Goal: Information Seeking & Learning: Learn about a topic

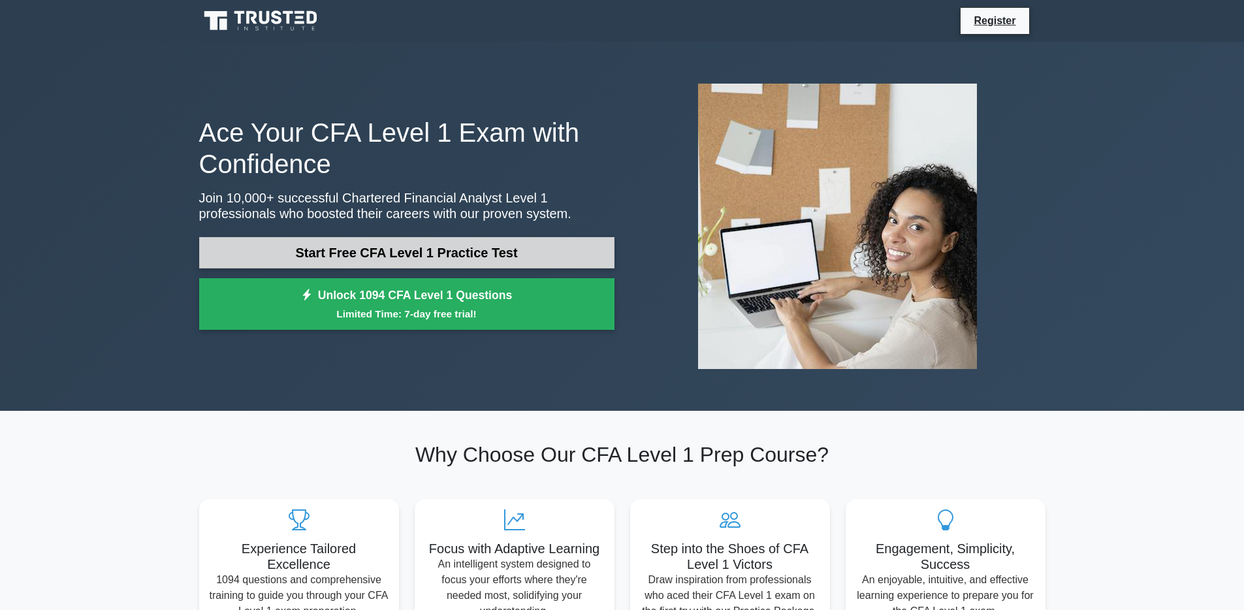
click at [371, 260] on link "Start Free CFA Level 1 Practice Test" at bounding box center [406, 252] width 415 height 31
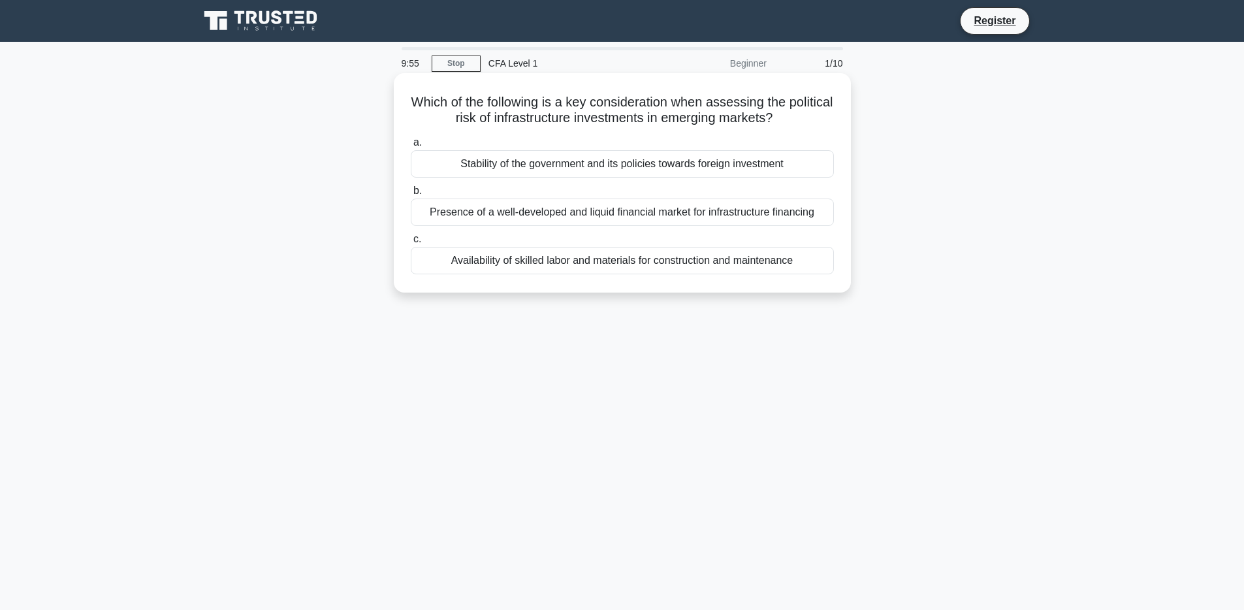
drag, startPoint x: 414, startPoint y: 101, endPoint x: 612, endPoint y: 93, distance: 198.7
click at [612, 93] on div "Which of the following is a key consideration when assessing the political risk…" at bounding box center [622, 182] width 447 height 209
drag, startPoint x: 449, startPoint y: 264, endPoint x: 668, endPoint y: 266, distance: 219.4
click at [668, 266] on div "Availability of skilled labor and materials for construction and maintenance" at bounding box center [622, 260] width 423 height 27
click at [541, 159] on div "Stability of the government and its policies towards foreign investment" at bounding box center [622, 163] width 423 height 27
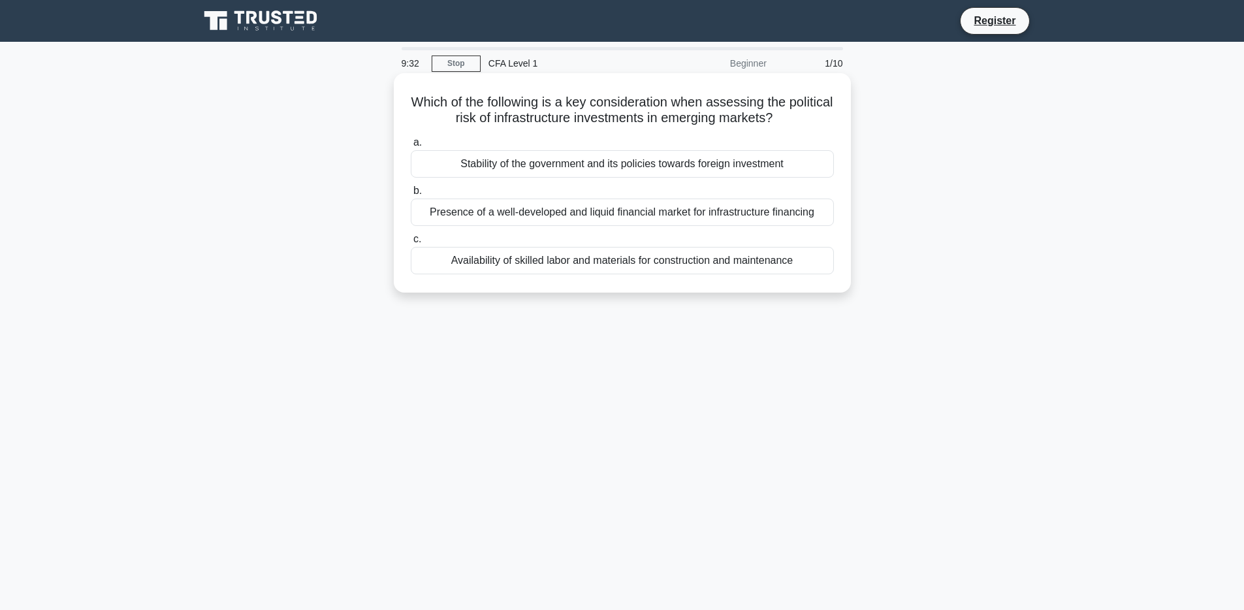
click at [411, 147] on input "a. Stability of the government and its policies towards foreign investment" at bounding box center [411, 142] width 0 height 8
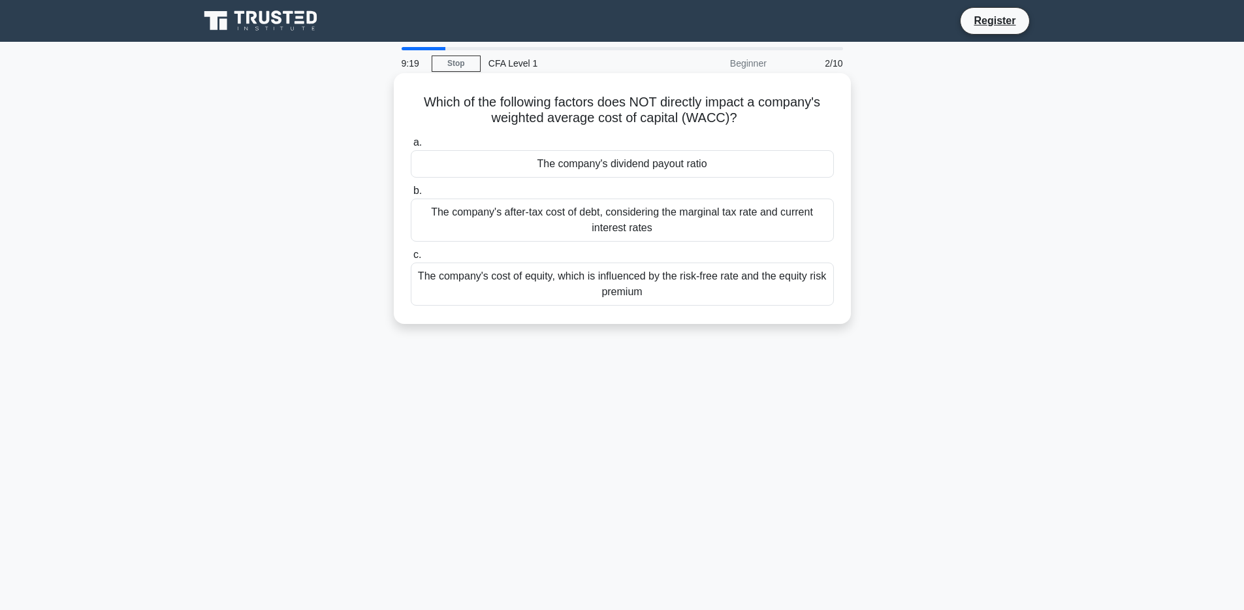
click at [605, 277] on div "The company's cost of equity, which is influenced by the risk-free rate and the…" at bounding box center [622, 283] width 423 height 43
click at [411, 259] on input "c. The company's cost of equity, which is influenced by the risk-free rate and …" at bounding box center [411, 255] width 0 height 8
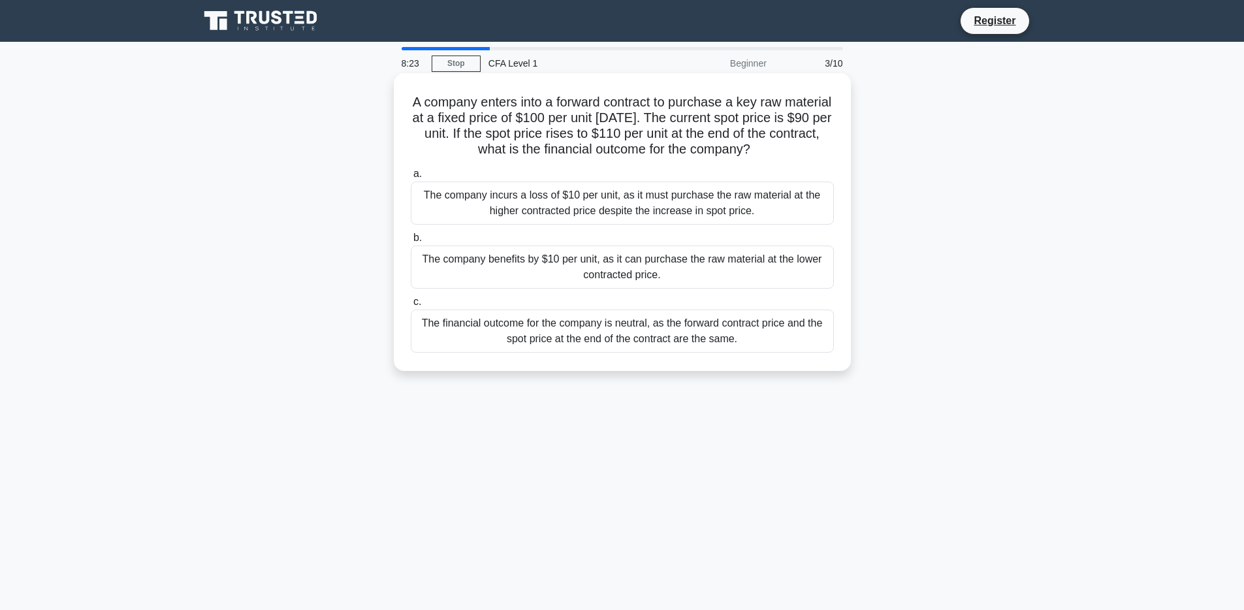
drag, startPoint x: 653, startPoint y: 323, endPoint x: 728, endPoint y: 342, distance: 77.4
click at [720, 344] on div "The financial outcome for the company is neutral, as the forward contract price…" at bounding box center [622, 330] width 423 height 43
click at [735, 340] on div "The financial outcome for the company is neutral, as the forward contract price…" at bounding box center [622, 330] width 423 height 43
click at [411, 306] on input "c. The financial outcome for the company is neutral, as the forward contract pr…" at bounding box center [411, 302] width 0 height 8
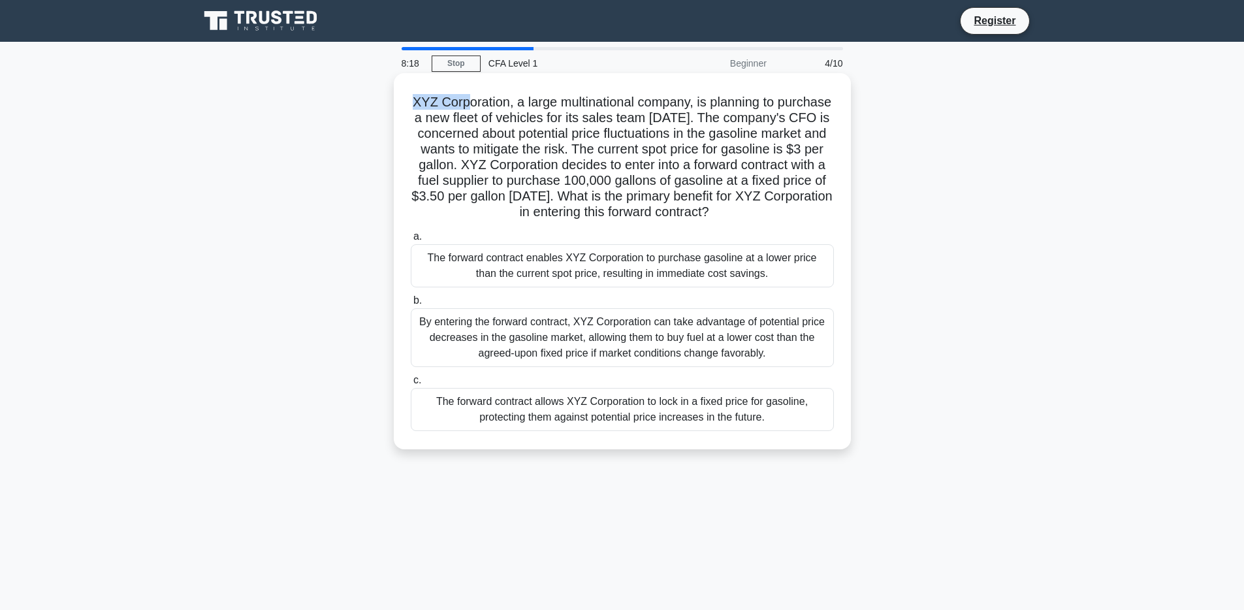
drag, startPoint x: 412, startPoint y: 98, endPoint x: 469, endPoint y: 105, distance: 57.9
click at [469, 105] on h5 "XYZ Corporation, a large multinational company, is planning to purchase a new f…" at bounding box center [622, 157] width 426 height 127
click at [439, 99] on h5 "XYZ Corporation, a large multinational company, is planning to purchase a new f…" at bounding box center [622, 157] width 426 height 127
click at [648, 418] on div "The forward contract allows XYZ Corporation to lock in a fixed price for gasoli…" at bounding box center [622, 409] width 423 height 43
click at [411, 385] on input "c. The forward contract allows XYZ Corporation to lock in a fixed price for gas…" at bounding box center [411, 380] width 0 height 8
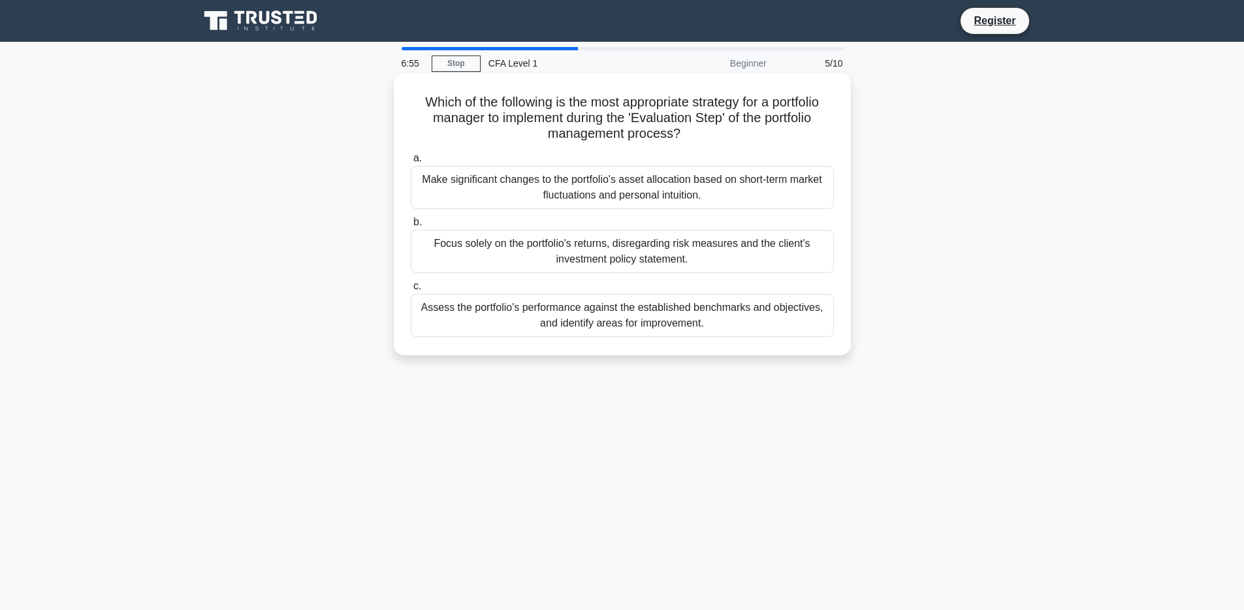
click at [734, 316] on div "Assess the portfolio's performance against the established benchmarks and objec…" at bounding box center [622, 315] width 423 height 43
click at [411, 291] on input "c. Assess the portfolio's performance against the established benchmarks and ob…" at bounding box center [411, 286] width 0 height 8
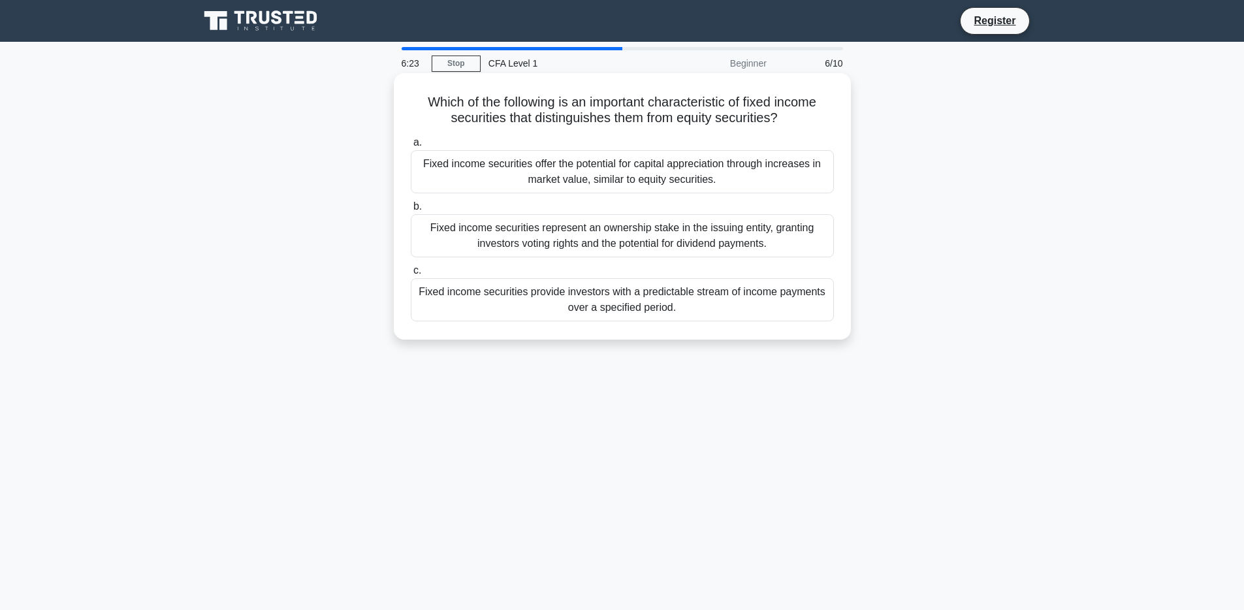
click at [612, 296] on div "Fixed income securities provide investors with a predictable stream of income p…" at bounding box center [622, 299] width 423 height 43
click at [411, 275] on input "c. Fixed income securities provide investors with a predictable stream of incom…" at bounding box center [411, 270] width 0 height 8
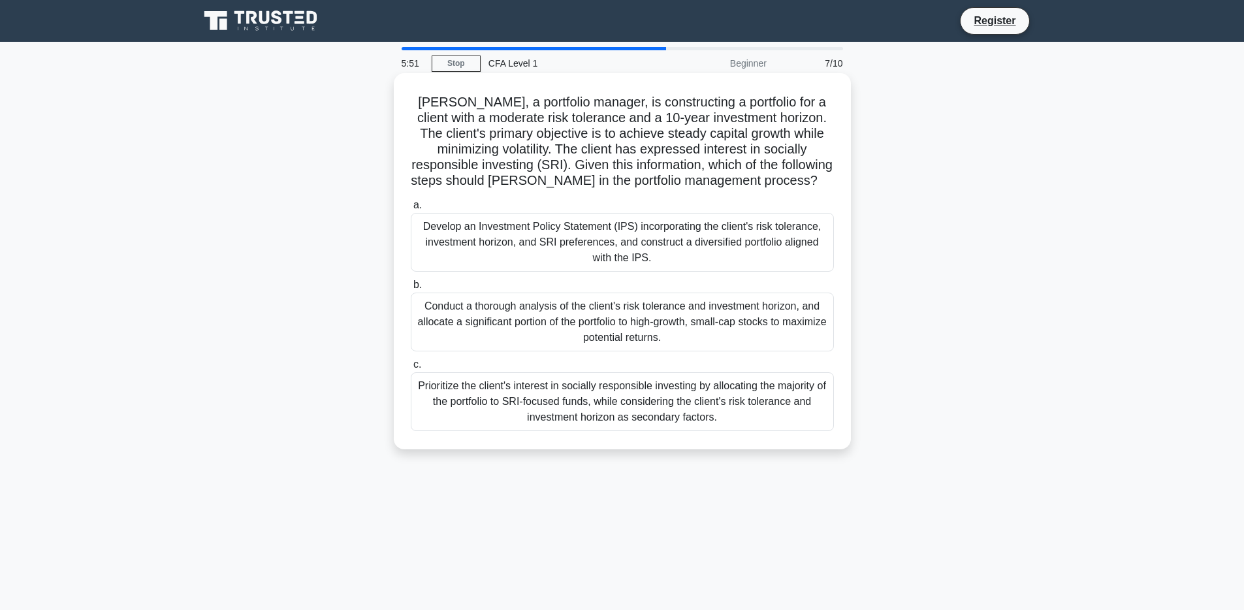
click at [546, 247] on div "Develop an Investment Policy Statement (IPS) incorporating the client's risk to…" at bounding box center [622, 242] width 423 height 59
click at [411, 210] on input "a. Develop an Investment Policy Statement (IPS) incorporating the client's risk…" at bounding box center [411, 205] width 0 height 8
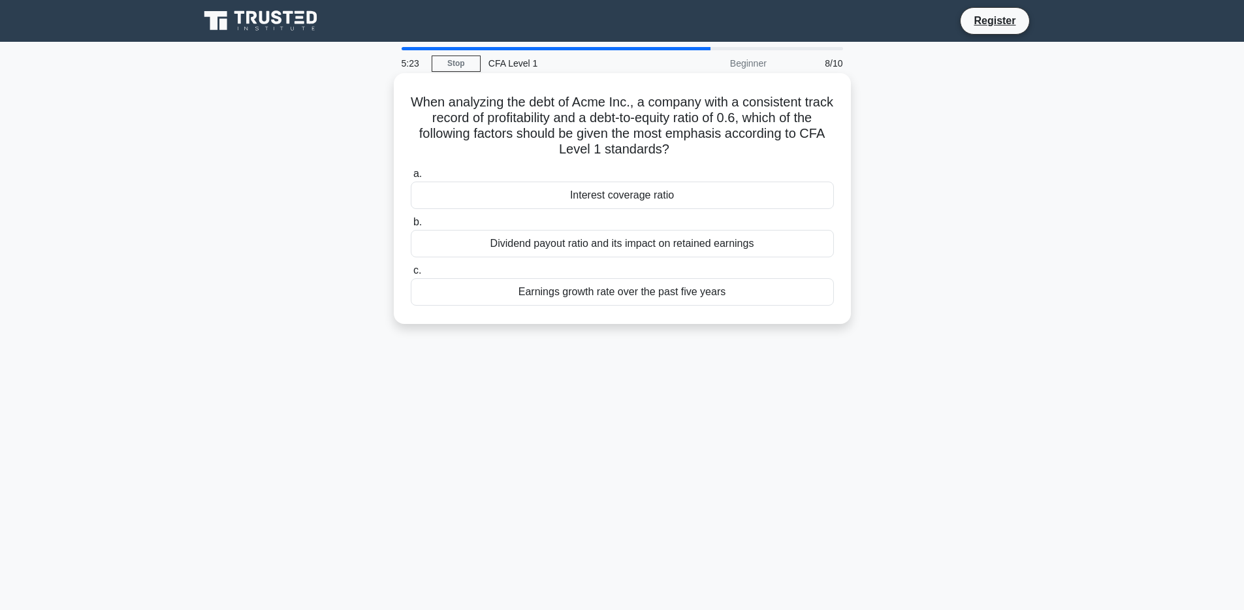
click at [609, 194] on div "Interest coverage ratio" at bounding box center [622, 195] width 423 height 27
click at [411, 178] on input "a. Interest coverage ratio" at bounding box center [411, 174] width 0 height 8
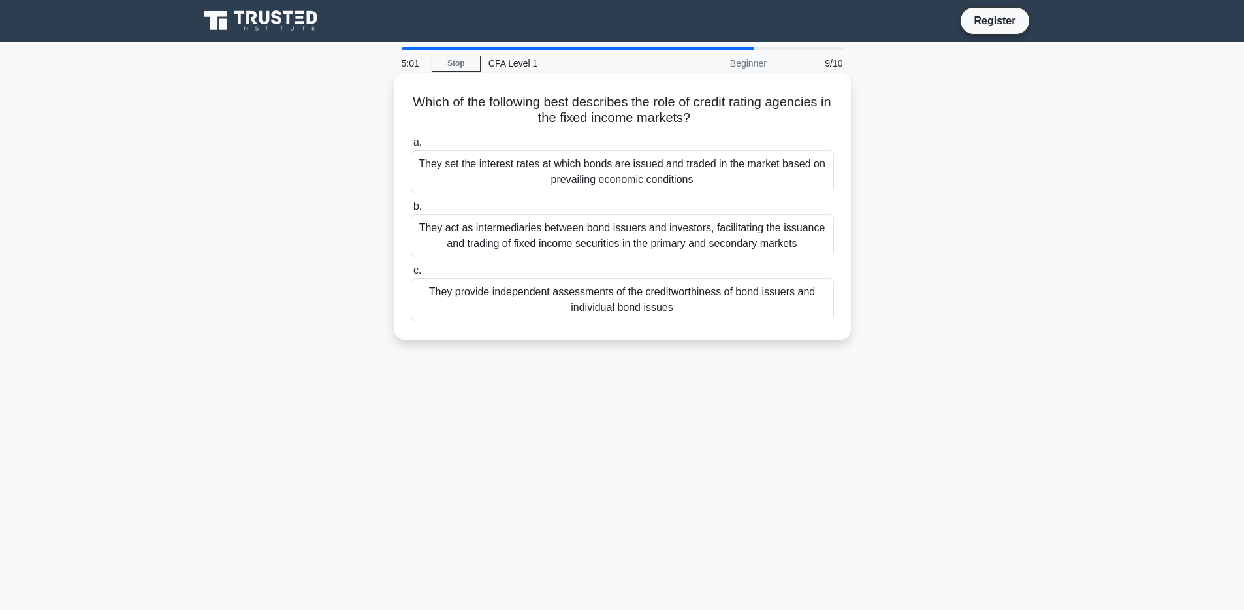
click at [576, 303] on div "They provide independent assessments of the creditworthiness of bond issuers an…" at bounding box center [622, 299] width 423 height 43
click at [411, 275] on input "c. They provide independent assessments of the creditworthiness of bond issuers…" at bounding box center [411, 270] width 0 height 8
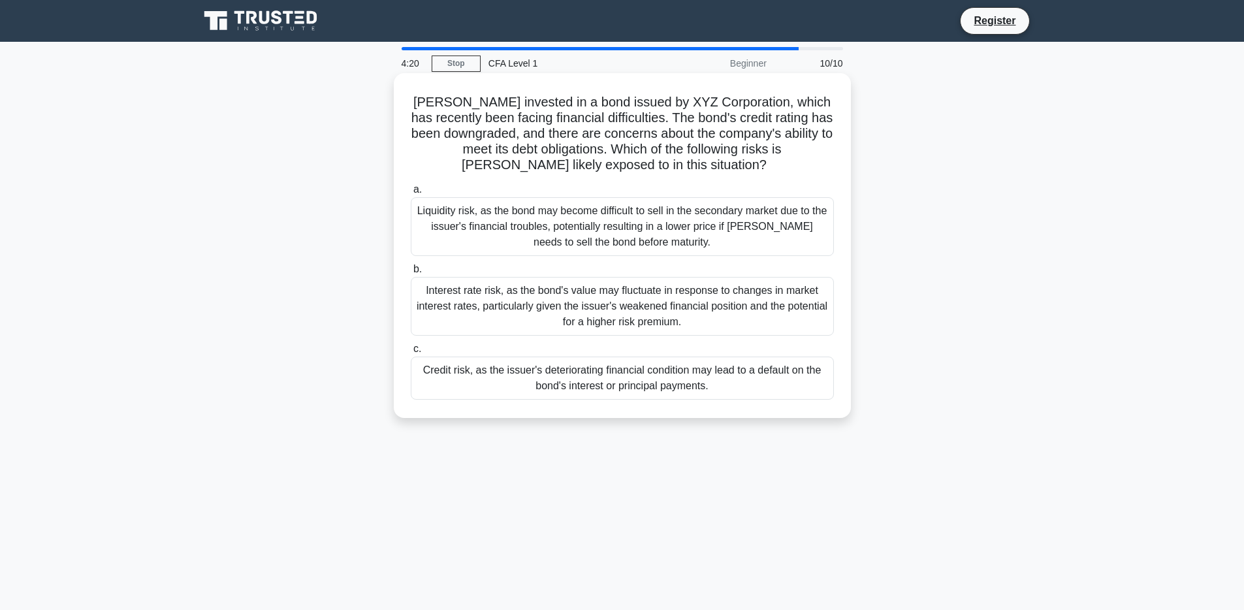
click at [611, 391] on div "Credit risk, as the issuer's deteriorating financial condition may lead to a de…" at bounding box center [622, 377] width 423 height 43
click at [411, 353] on input "c. Credit risk, as the issuer's deteriorating financial condition may lead to a…" at bounding box center [411, 349] width 0 height 8
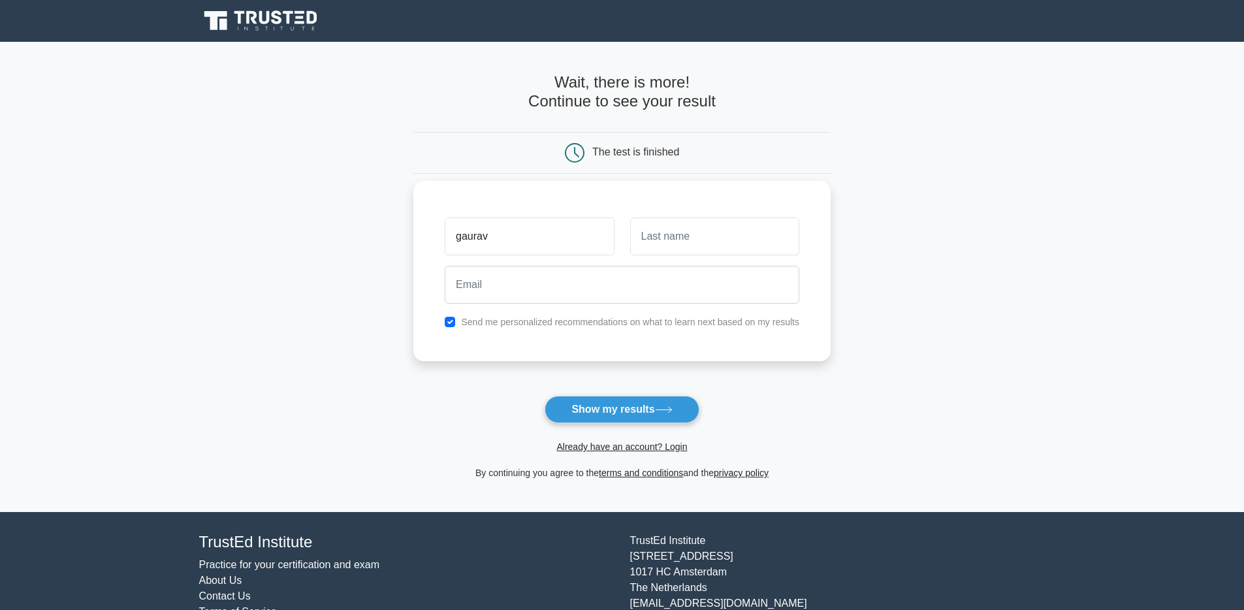
type input "gaurav"
type input "yadav"
click at [592, 411] on button "Show my results" at bounding box center [622, 409] width 154 height 27
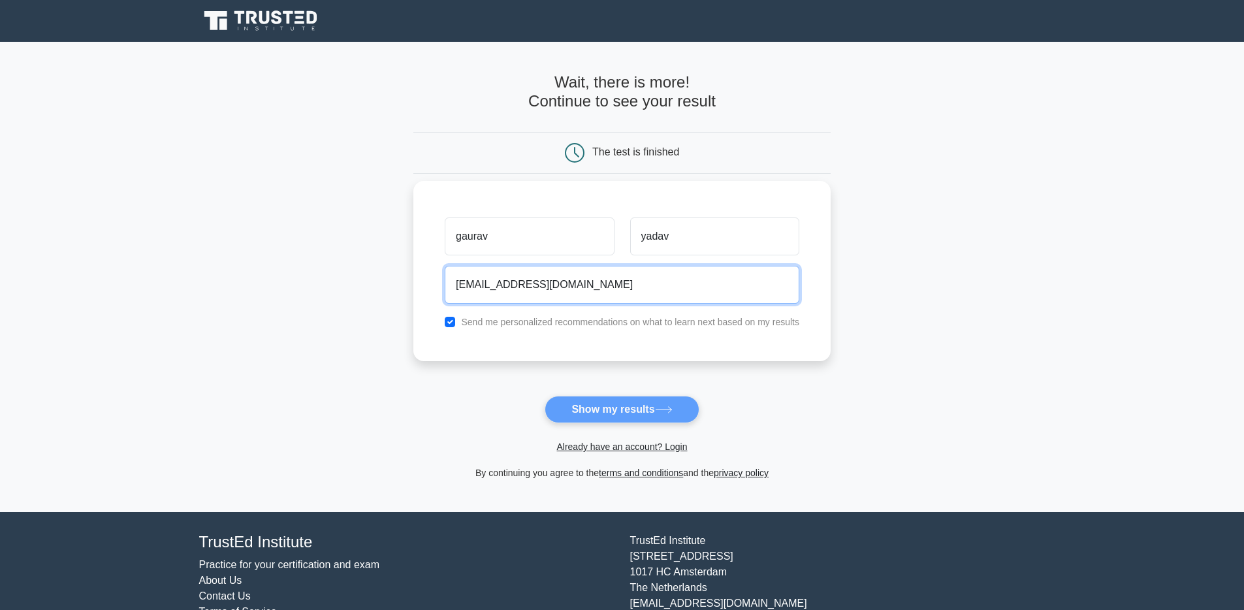
click at [504, 290] on input "gaurav000007896@gmail.com" at bounding box center [622, 285] width 355 height 38
click at [609, 291] on input "gaurav000007896@gmail.com" at bounding box center [622, 285] width 355 height 38
click at [650, 353] on div "gaurav yadav gaurav000007896@gmail.com Send me personalized recommendations on …" at bounding box center [621, 271] width 417 height 180
click at [489, 287] on input "gaurav000007896@gmail.com" at bounding box center [622, 285] width 355 height 38
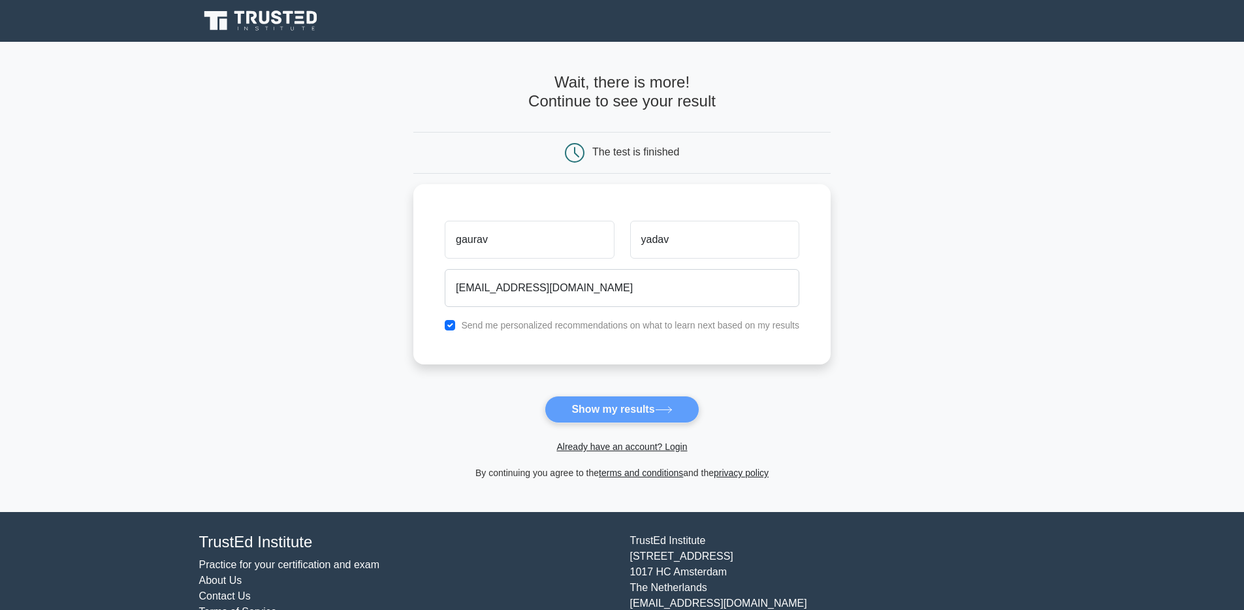
click at [619, 411] on form "Wait, there is more! Continue to see your result The test is finished gaurav ya…" at bounding box center [621, 276] width 417 height 407
click at [603, 411] on form "Wait, there is more! Continue to see your result The test is finished gaurav ya…" at bounding box center [621, 276] width 417 height 407
click at [639, 405] on form "Wait, there is more! Continue to see your result The test is finished gaurav ya…" at bounding box center [621, 276] width 417 height 407
click at [601, 334] on div "gaurav yadav gaurav000007896@gmail.com Send me personalized recommendations on …" at bounding box center [621, 271] width 417 height 180
click at [633, 401] on form "Wait, there is more! Continue to see your result The test is finished gaurav ya…" at bounding box center [621, 276] width 417 height 407
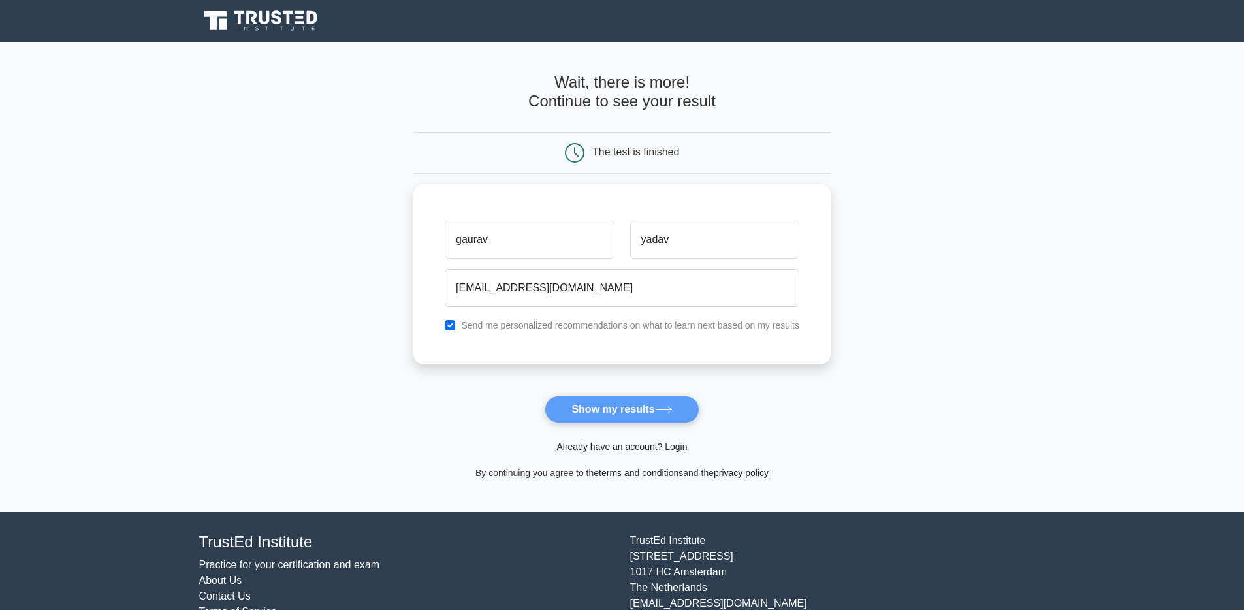
click at [634, 413] on form "Wait, there is more! Continue to see your result The test is finished gaurav ya…" at bounding box center [621, 276] width 417 height 407
click at [669, 437] on div "Already have an account? Login" at bounding box center [621, 438] width 417 height 31
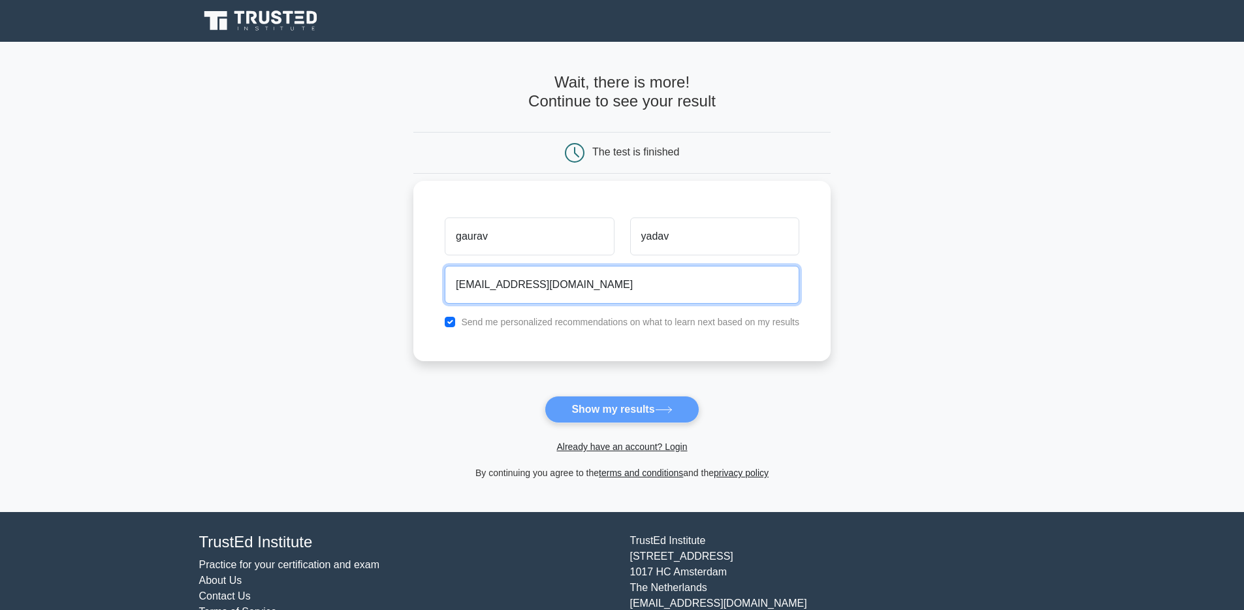
drag, startPoint x: 509, startPoint y: 280, endPoint x: 545, endPoint y: 303, distance: 42.6
click at [509, 280] on input "gaurav000007896@gmail.com" at bounding box center [622, 285] width 355 height 38
type input "gaurav00007896@gmail.com"
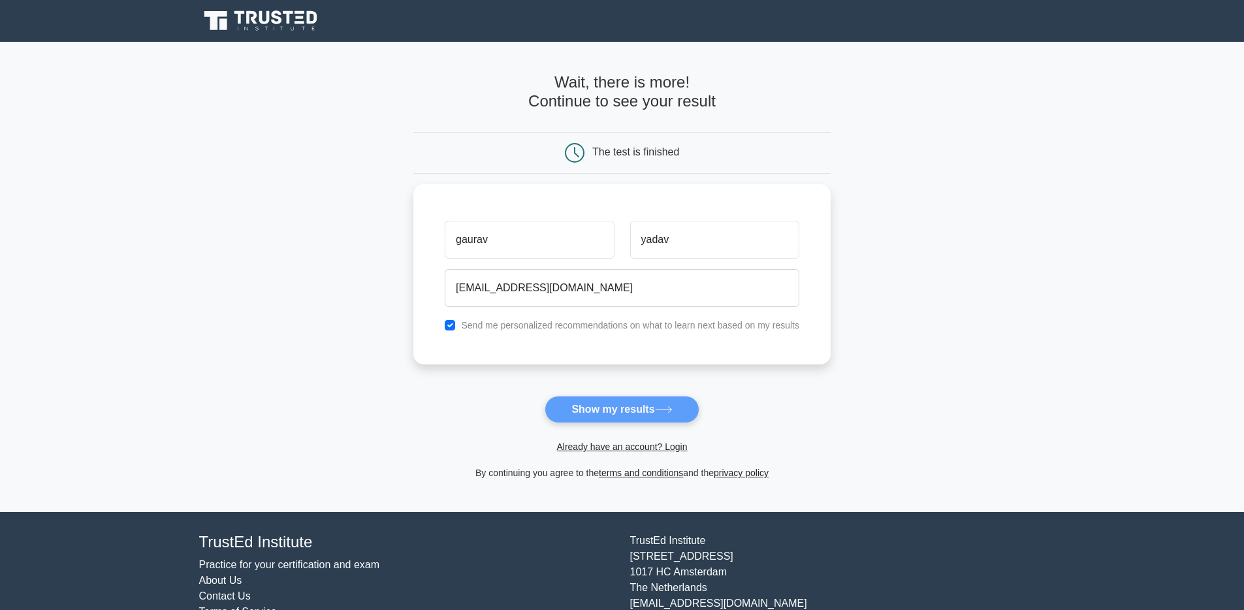
click at [601, 416] on form "Wait, there is more! Continue to see your result The test is finished gaurav ya…" at bounding box center [621, 276] width 417 height 407
click at [601, 413] on form "Wait, there is more! Continue to see your result The test is finished gaurav ya…" at bounding box center [621, 276] width 417 height 407
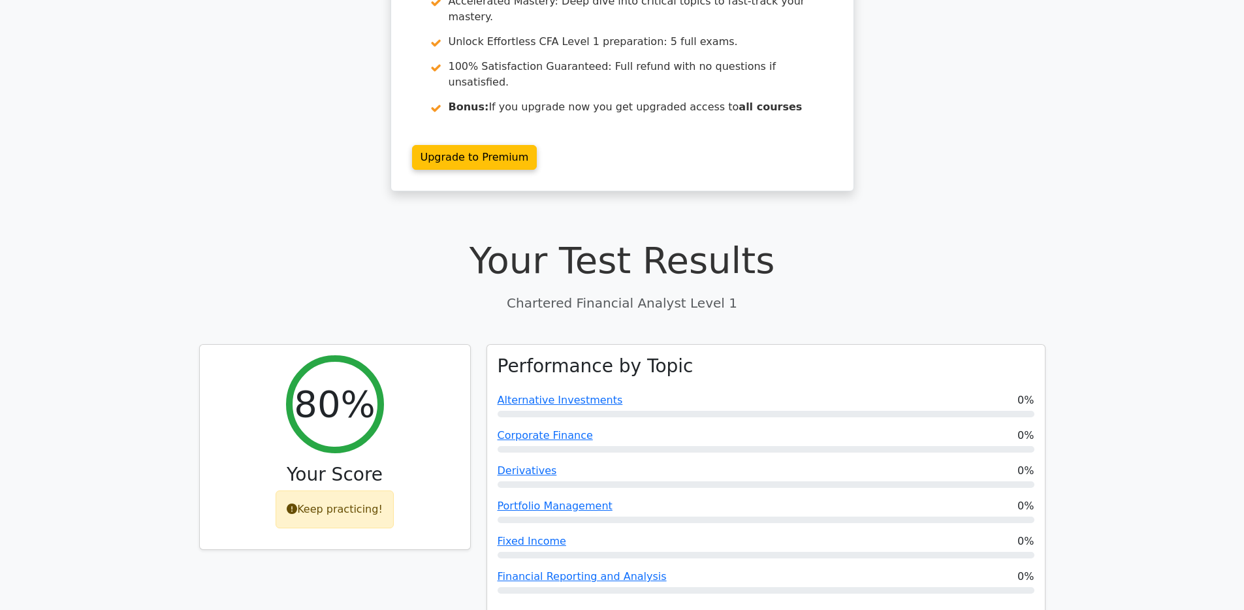
scroll to position [184, 0]
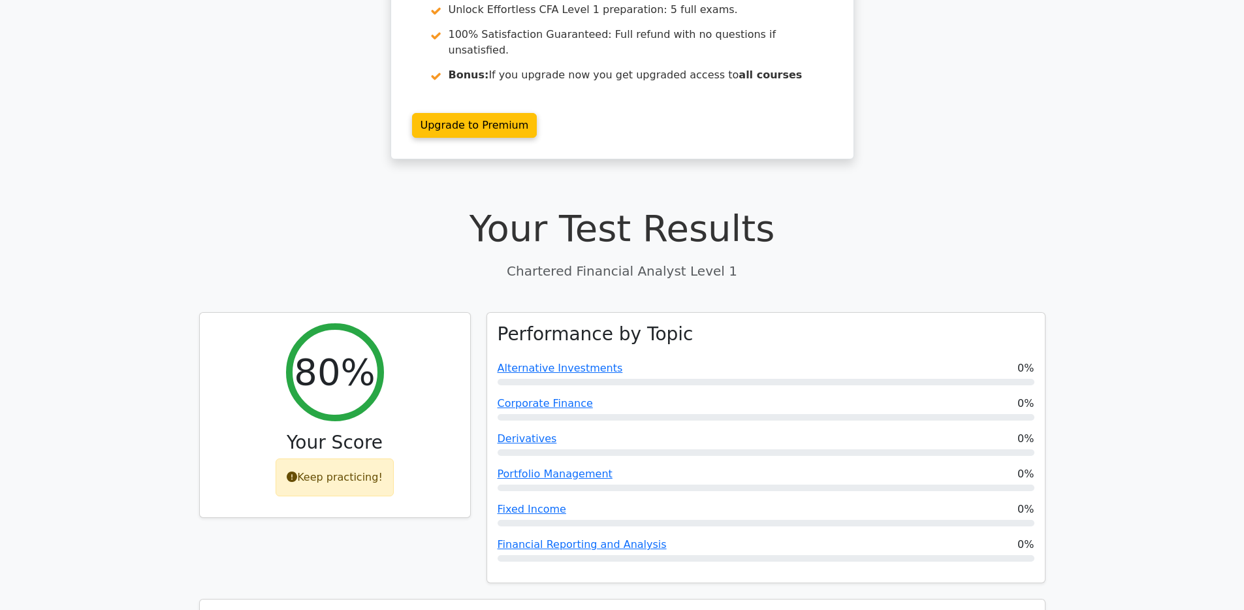
click at [496, 206] on h1 "Your Test Results" at bounding box center [622, 228] width 846 height 44
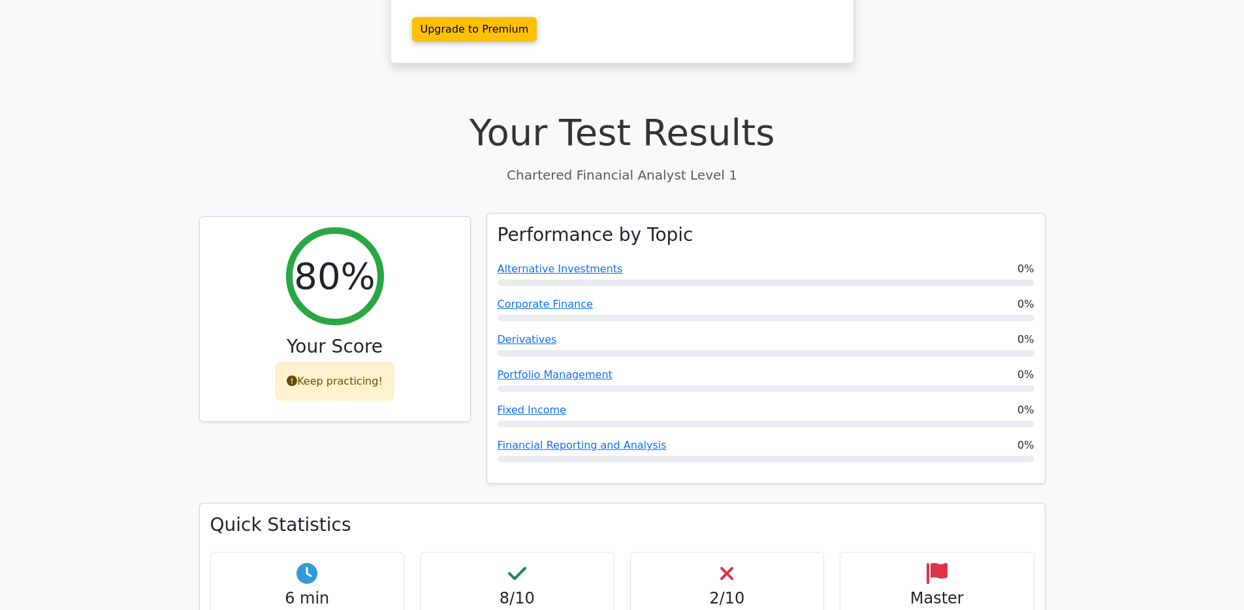
scroll to position [279, 0]
click at [538, 263] on link "Alternative Investments" at bounding box center [560, 269] width 125 height 12
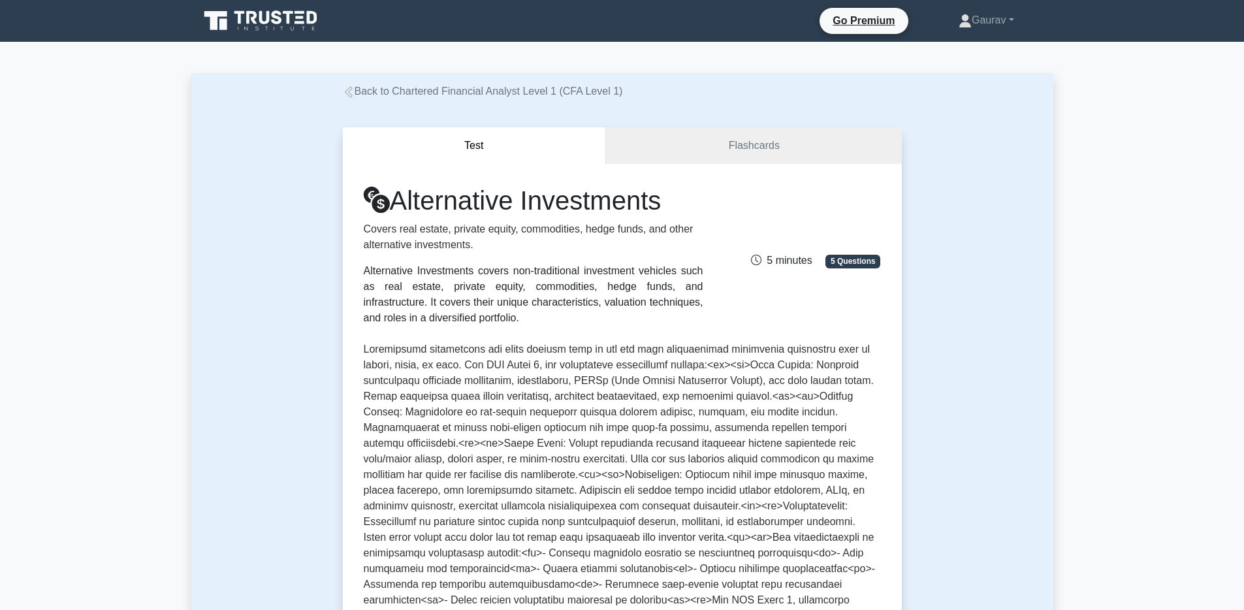
click at [763, 260] on span "5 minutes" at bounding box center [781, 260] width 61 height 11
click at [825, 264] on span "5 Questions" at bounding box center [852, 261] width 55 height 13
click at [845, 266] on span "5 Questions" at bounding box center [852, 261] width 55 height 13
click at [767, 151] on link "Flashcards" at bounding box center [753, 145] width 295 height 37
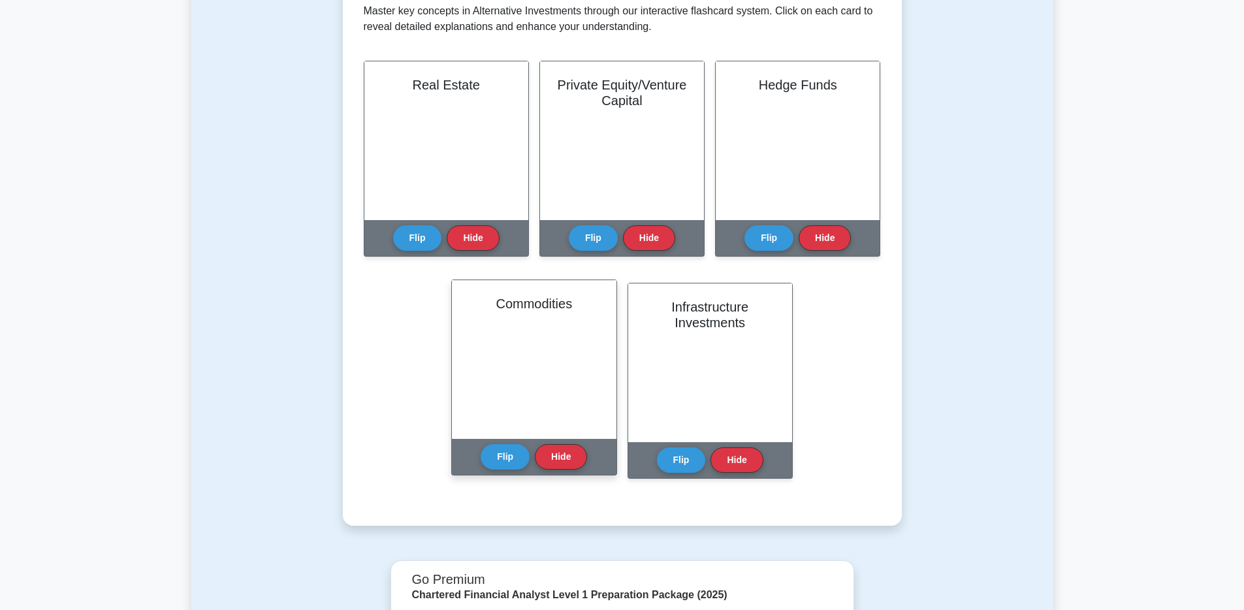
scroll to position [212, 0]
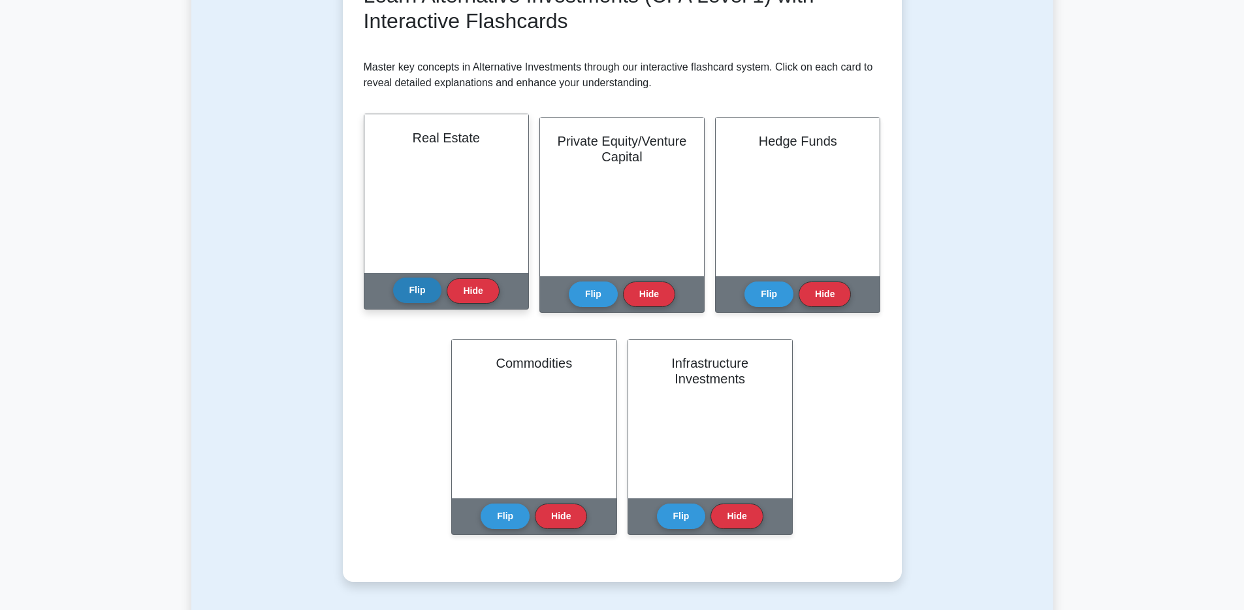
click at [432, 297] on button "Flip" at bounding box center [417, 289] width 49 height 25
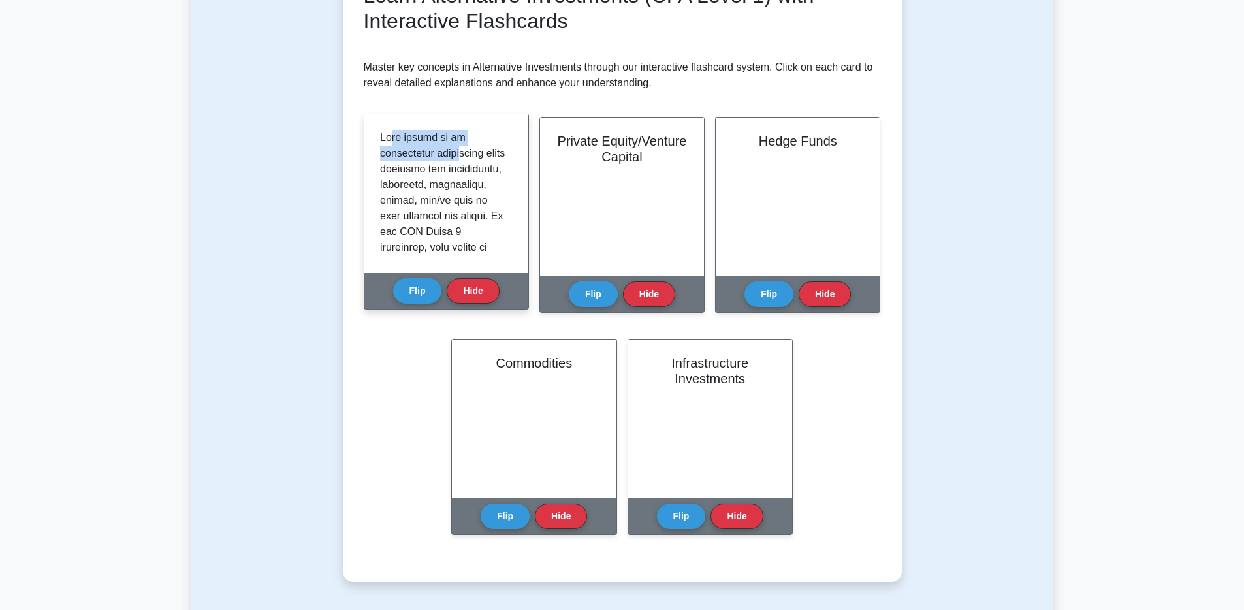
drag, startPoint x: 390, startPoint y: 142, endPoint x: 497, endPoint y: 166, distance: 109.9
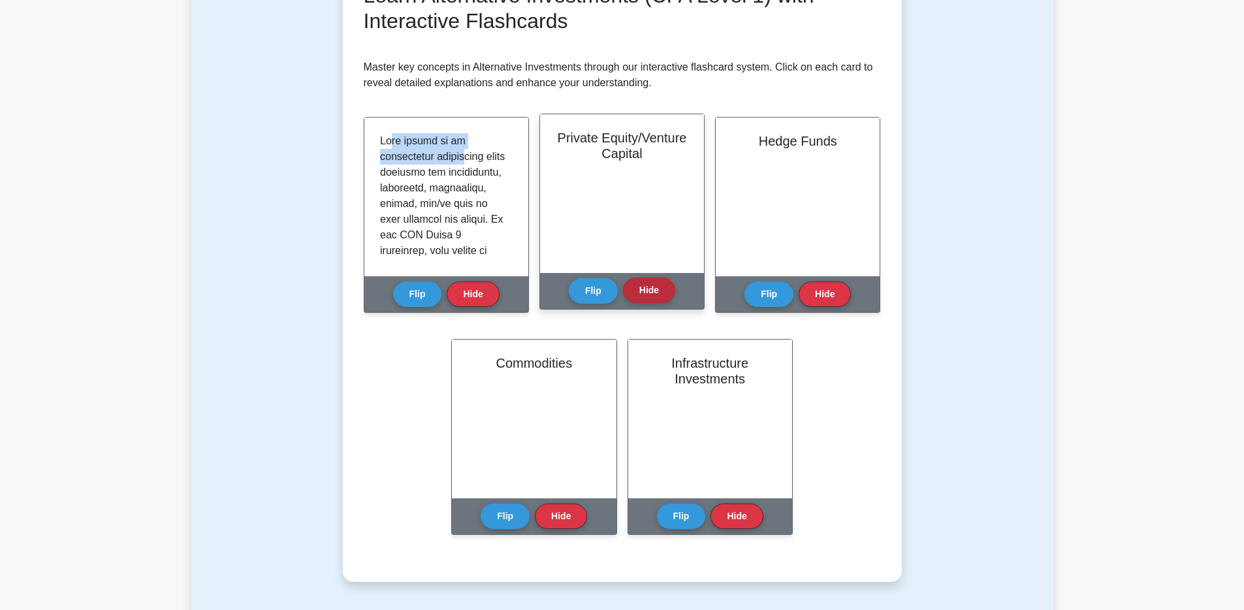
click at [648, 299] on button "Hide" at bounding box center [649, 289] width 52 height 25
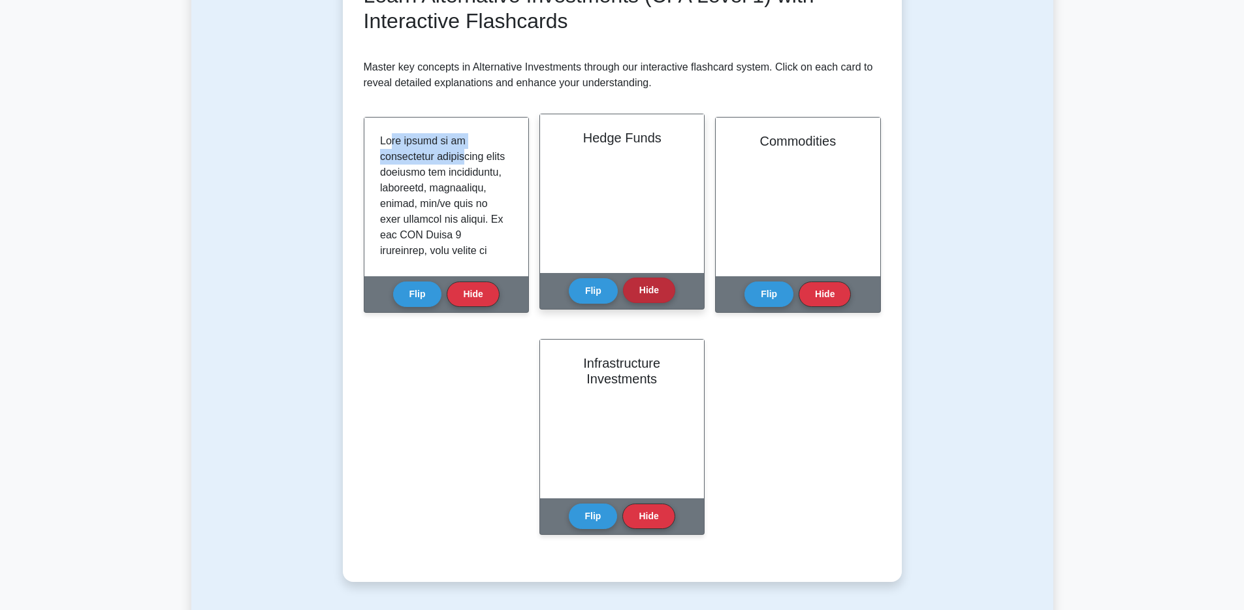
click at [642, 295] on button "Hide" at bounding box center [649, 289] width 52 height 25
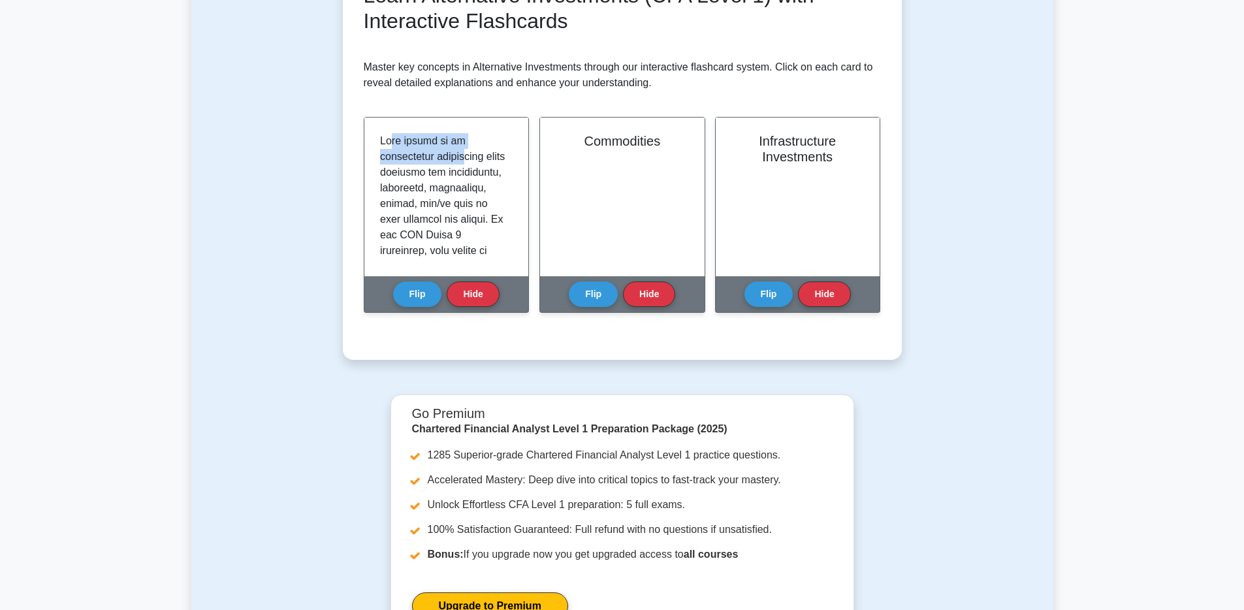
click at [642, 295] on button "Hide" at bounding box center [649, 293] width 52 height 25
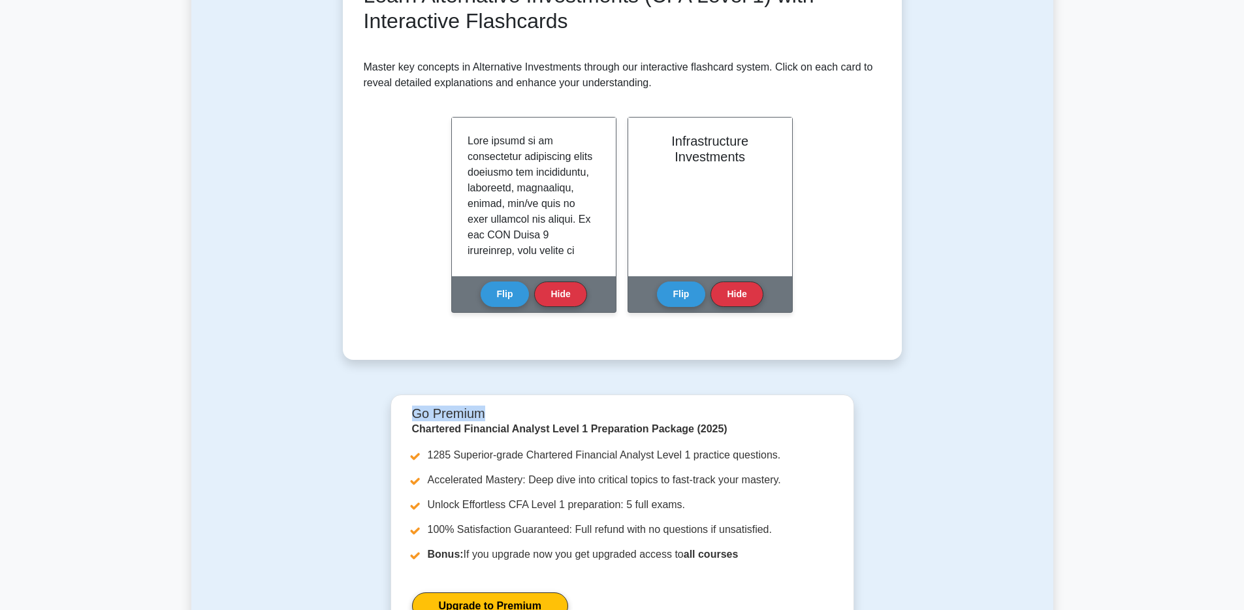
click at [642, 295] on div "Infrastructure Investments Flip Hide" at bounding box center [709, 215] width 165 height 196
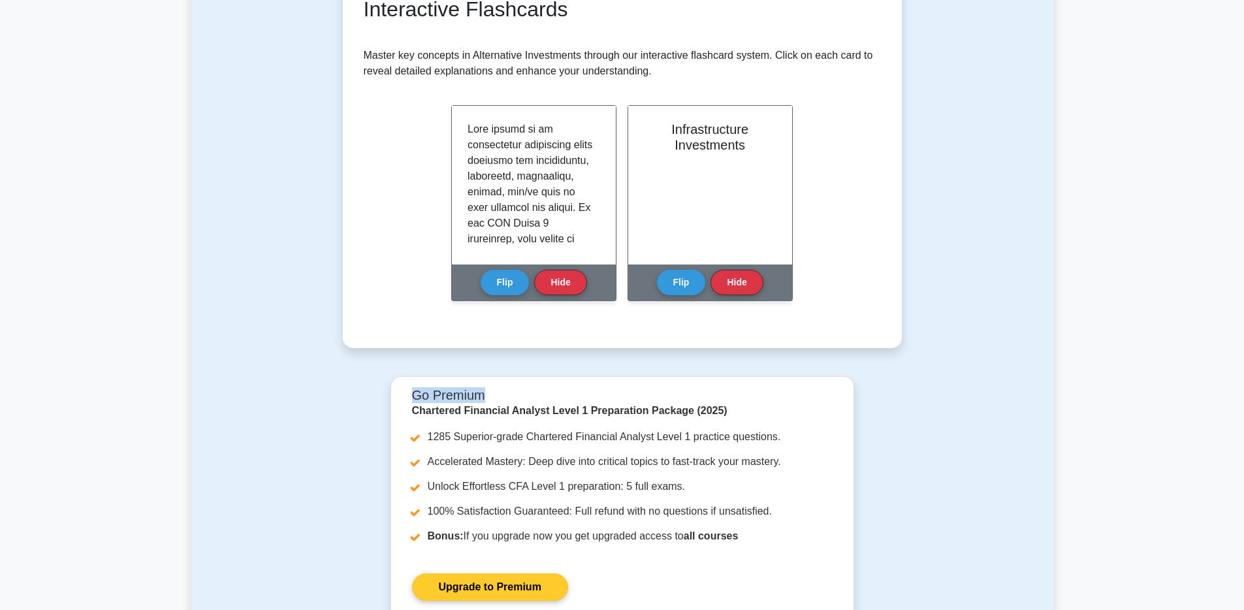
scroll to position [244, 0]
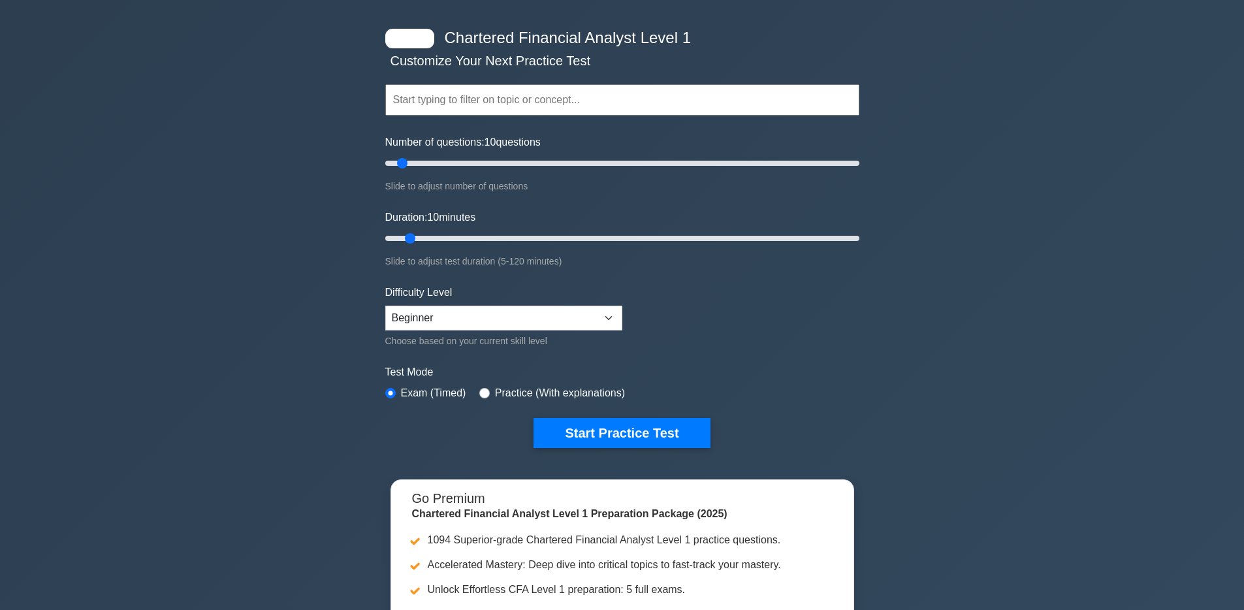
scroll to position [160, 0]
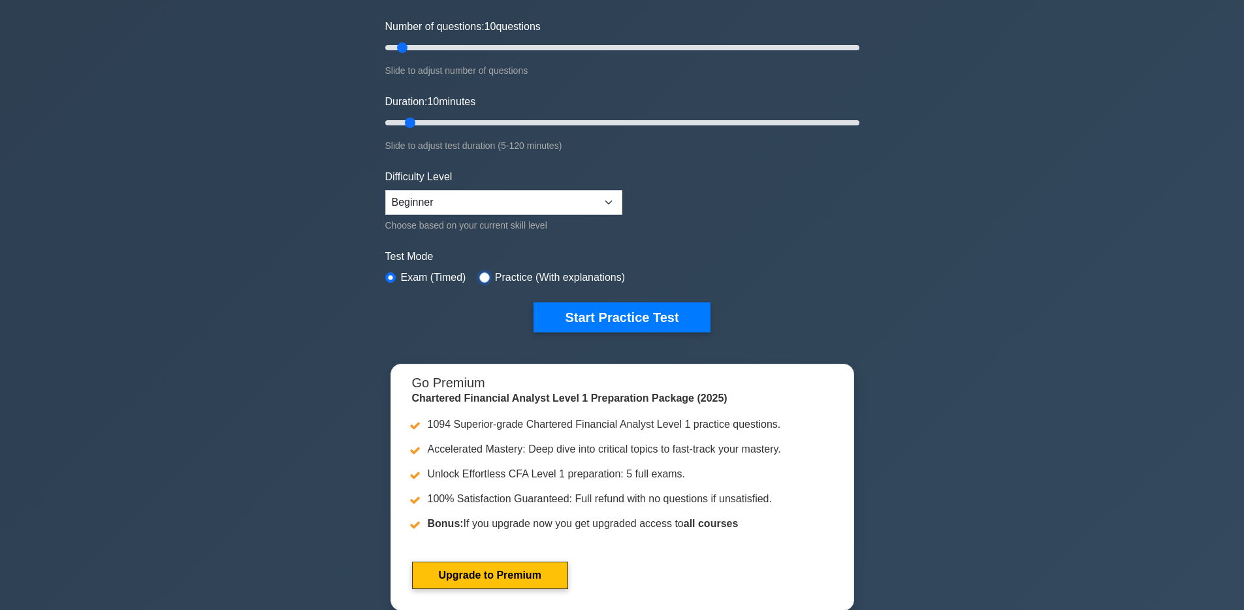
click at [485, 278] on input "radio" at bounding box center [484, 277] width 10 height 10
radio input "true"
click at [435, 275] on label "Exam (Timed)" at bounding box center [433, 278] width 65 height 16
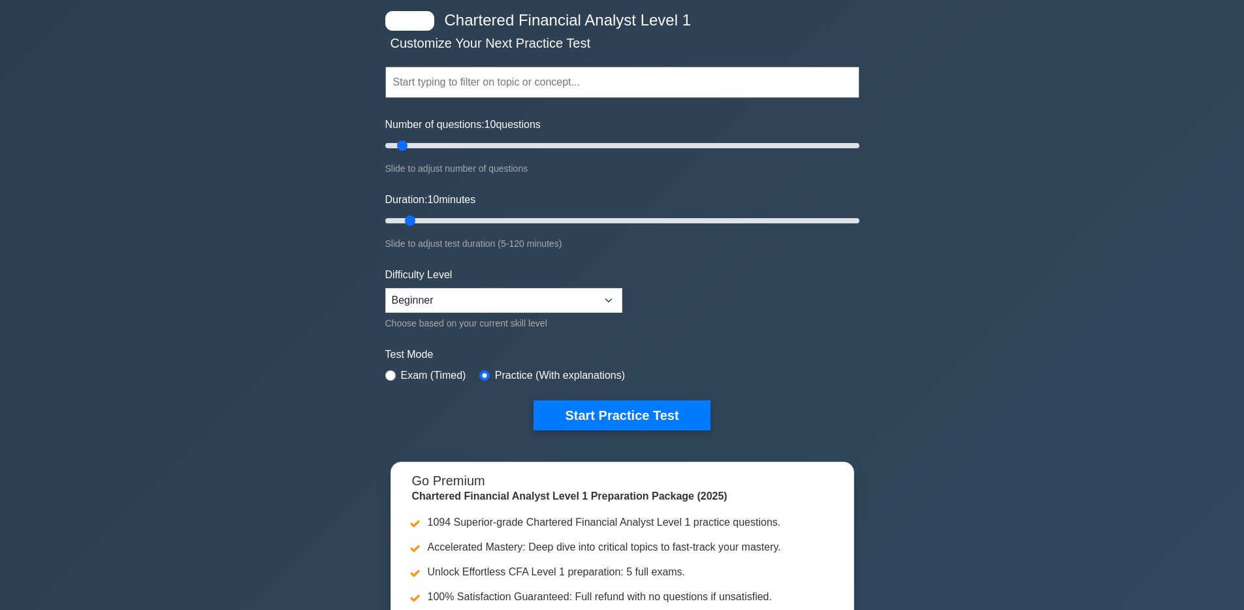
scroll to position [29, 0]
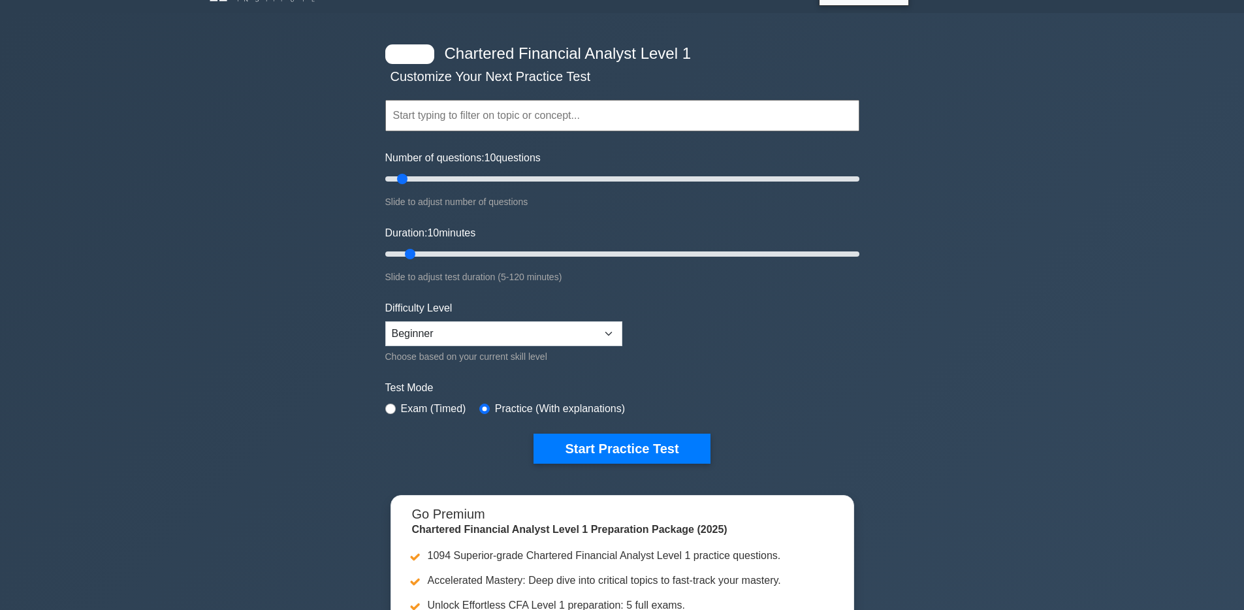
drag, startPoint x: 444, startPoint y: 315, endPoint x: 443, endPoint y: 328, distance: 13.1
click at [444, 315] on div "Difficulty Level Beginner Intermediate Expert Choose based on your current skil…" at bounding box center [503, 332] width 237 height 64
click at [443, 329] on select "Beginner Intermediate Expert" at bounding box center [503, 333] width 237 height 25
click at [385, 321] on select "Beginner Intermediate Expert" at bounding box center [503, 333] width 237 height 25
click at [420, 349] on div "Choose based on your current skill level" at bounding box center [503, 357] width 237 height 16
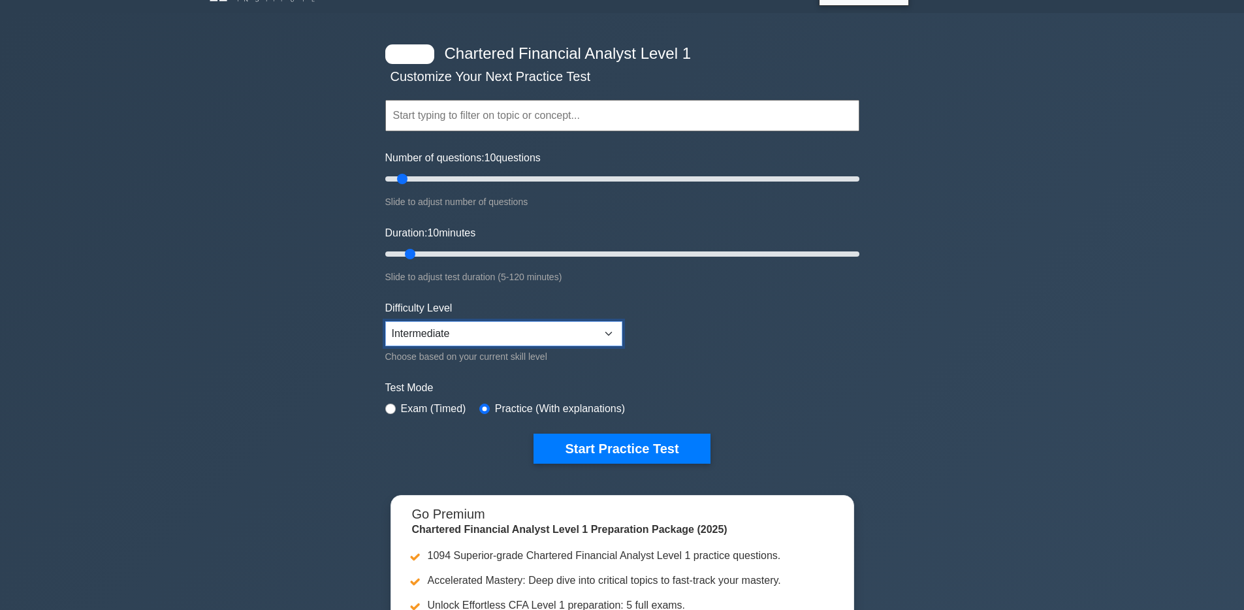
click at [428, 336] on select "Beginner Intermediate Expert" at bounding box center [503, 333] width 237 height 25
select select "beginner"
click at [385, 321] on select "Beginner Intermediate Expert" at bounding box center [503, 333] width 237 height 25
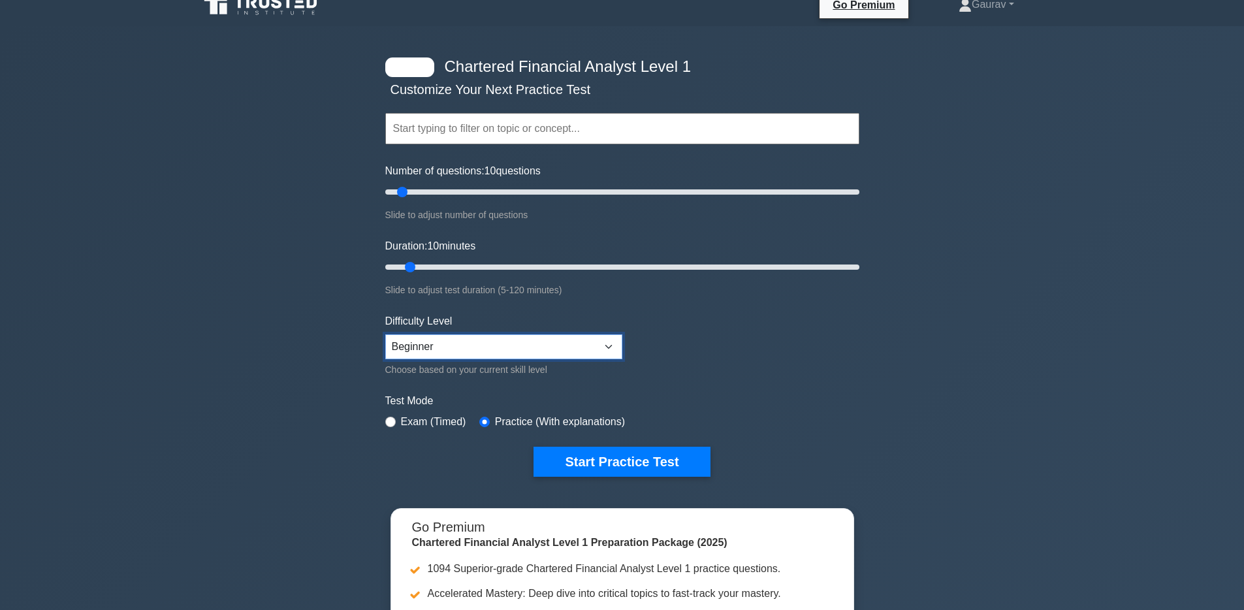
scroll to position [0, 0]
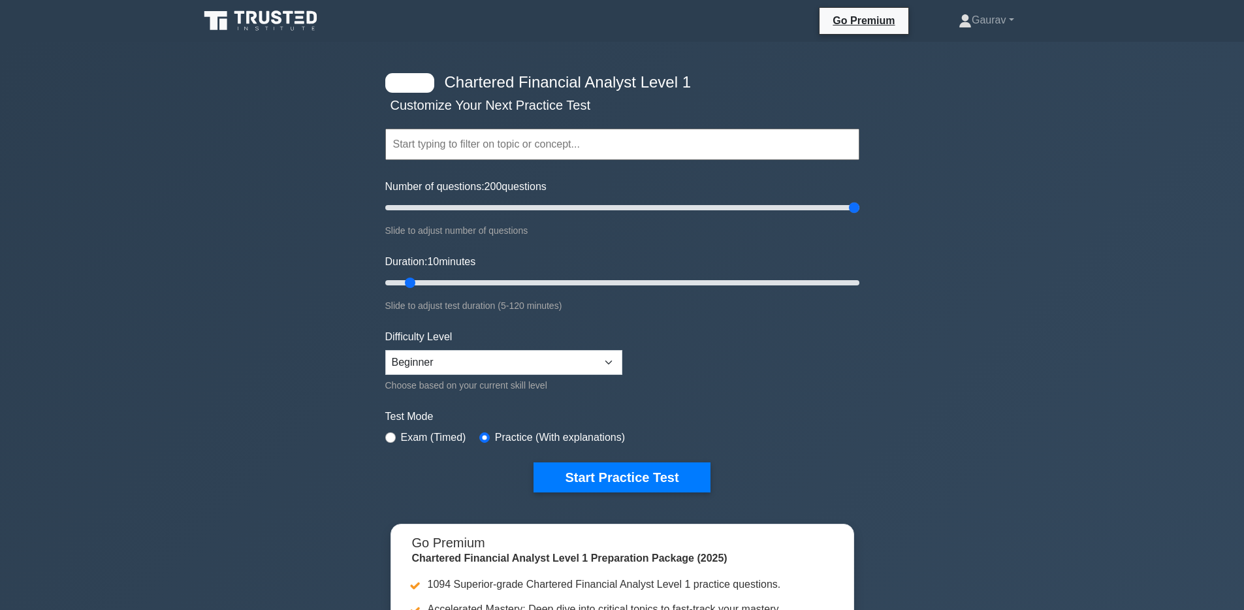
drag, startPoint x: 403, startPoint y: 208, endPoint x: 878, endPoint y: 201, distance: 474.1
type input "200"
click at [859, 200] on input "Number of questions: 200 questions" at bounding box center [622, 208] width 474 height 16
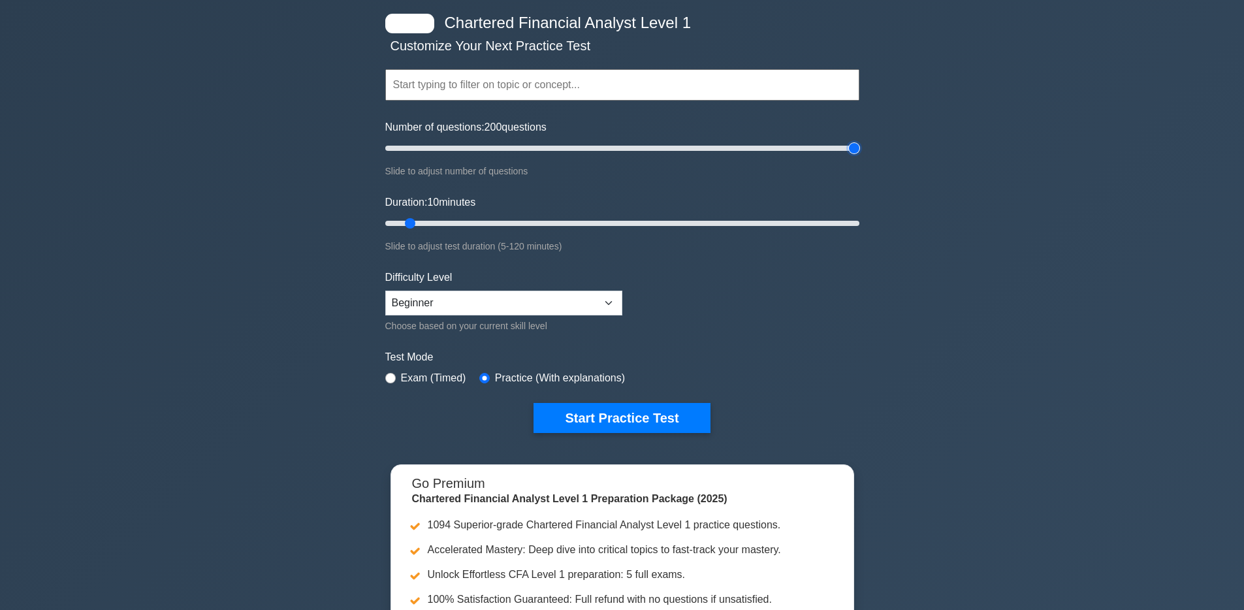
scroll to position [172, 0]
